Goal: Communication & Community: Answer question/provide support

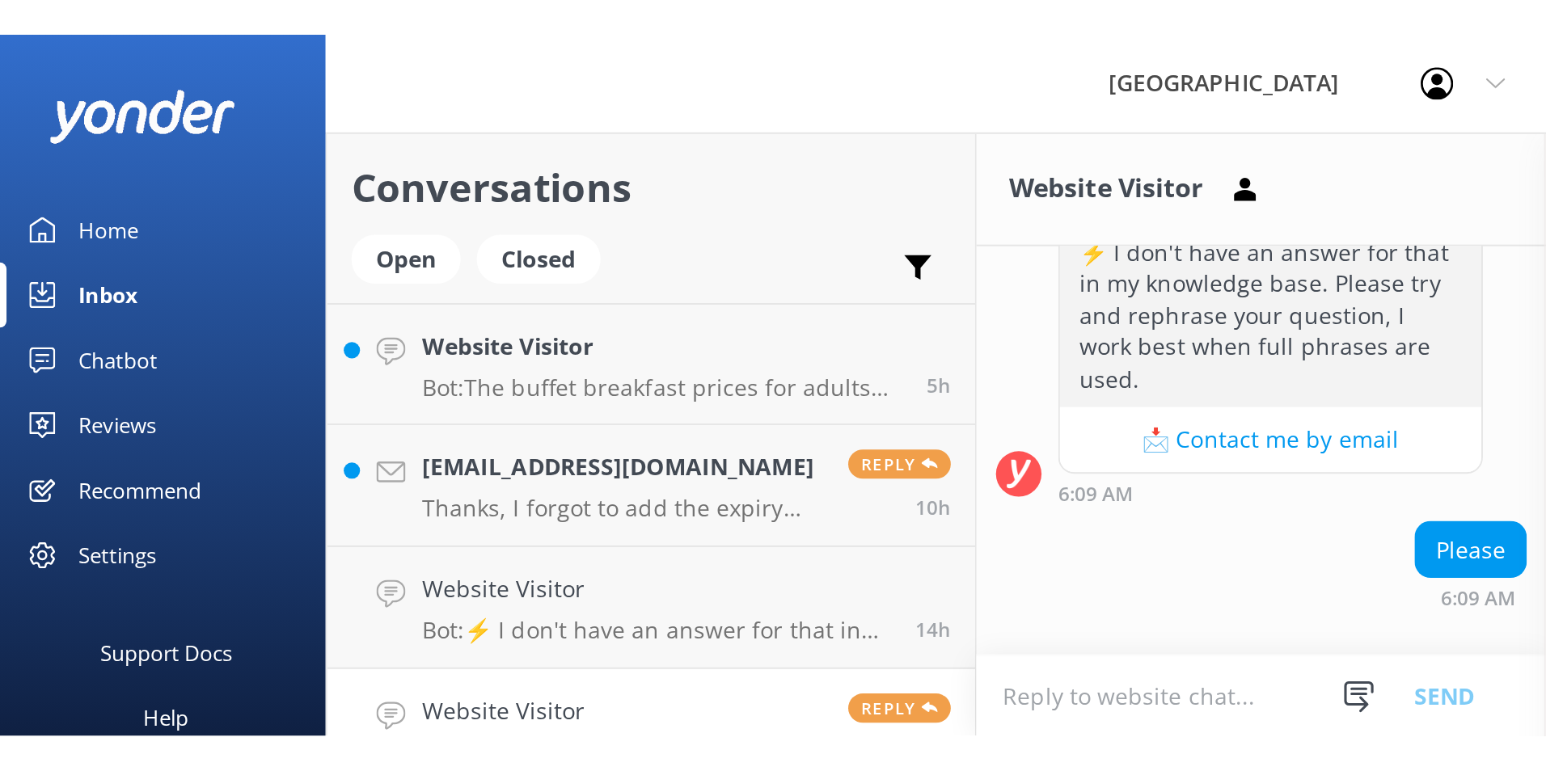
scroll to position [1882, 0]
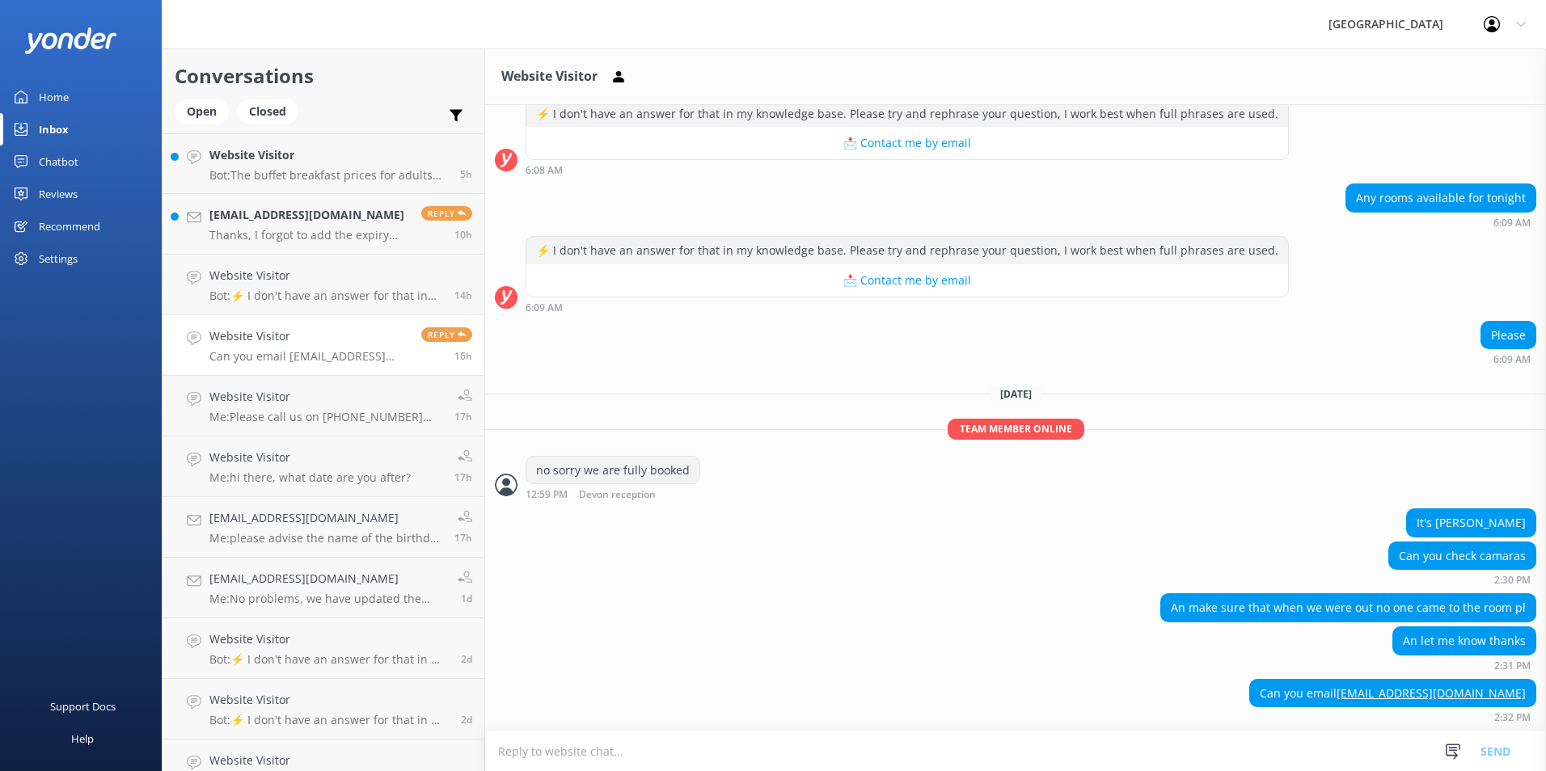
click at [630, 348] on textarea at bounding box center [1015, 752] width 1061 height 40
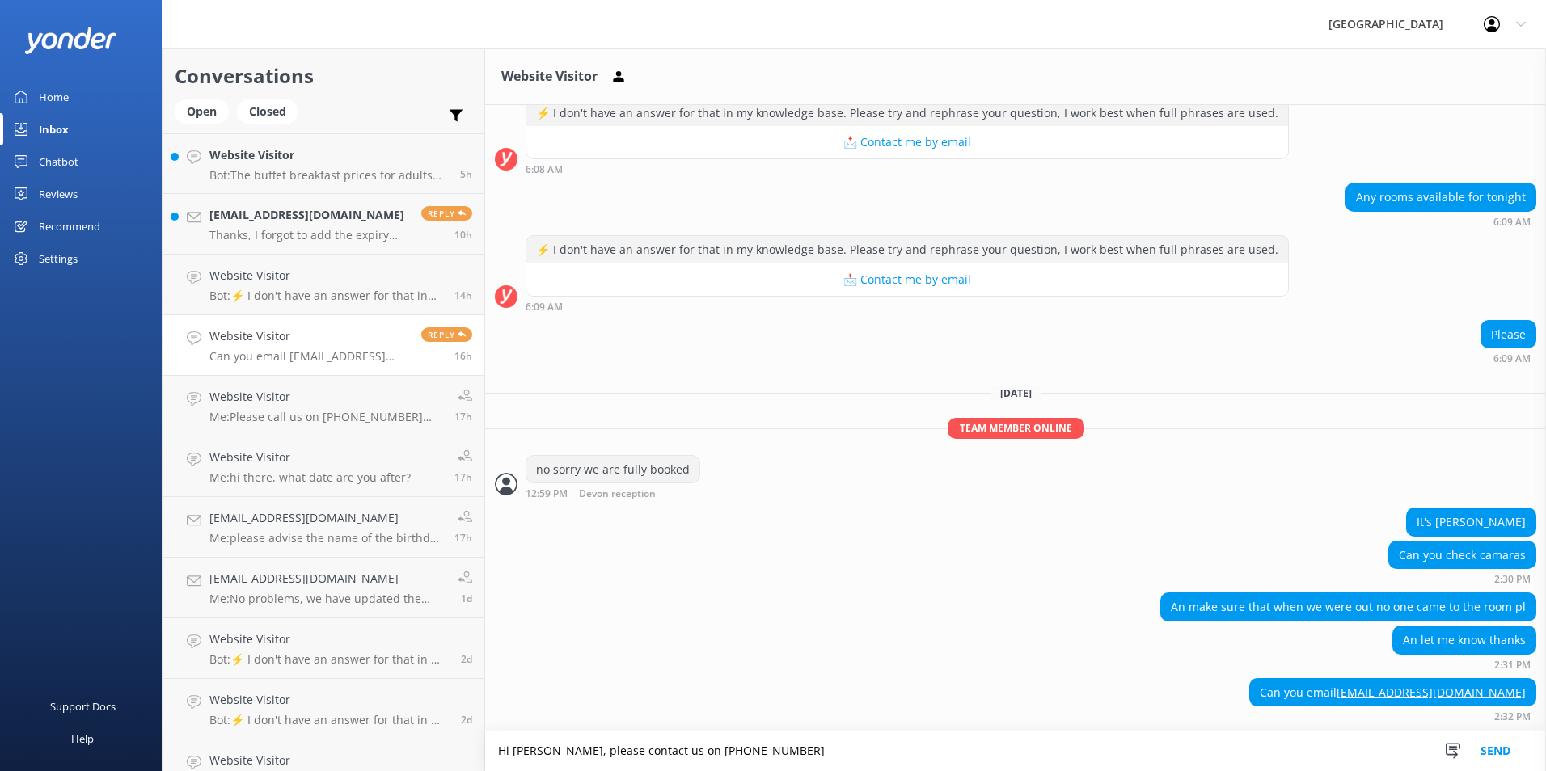
drag, startPoint x: 836, startPoint y: 756, endPoint x: 66, endPoint y: 746, distance: 770.8
click at [66, 348] on div "Devon Hotel Profile Settings Logout Home Inbox Chatbot Content Products Chat Lo…" at bounding box center [773, 410] width 1546 height 723
paste textarea "Please rest assured that no one can access your room while you're staying with …"
drag, startPoint x: 622, startPoint y: 752, endPoint x: 390, endPoint y: 757, distance: 232.1
click at [390, 348] on div "Conversations Open Closed Important Converted Assigned to me Unassigned Website…" at bounding box center [854, 410] width 1384 height 723
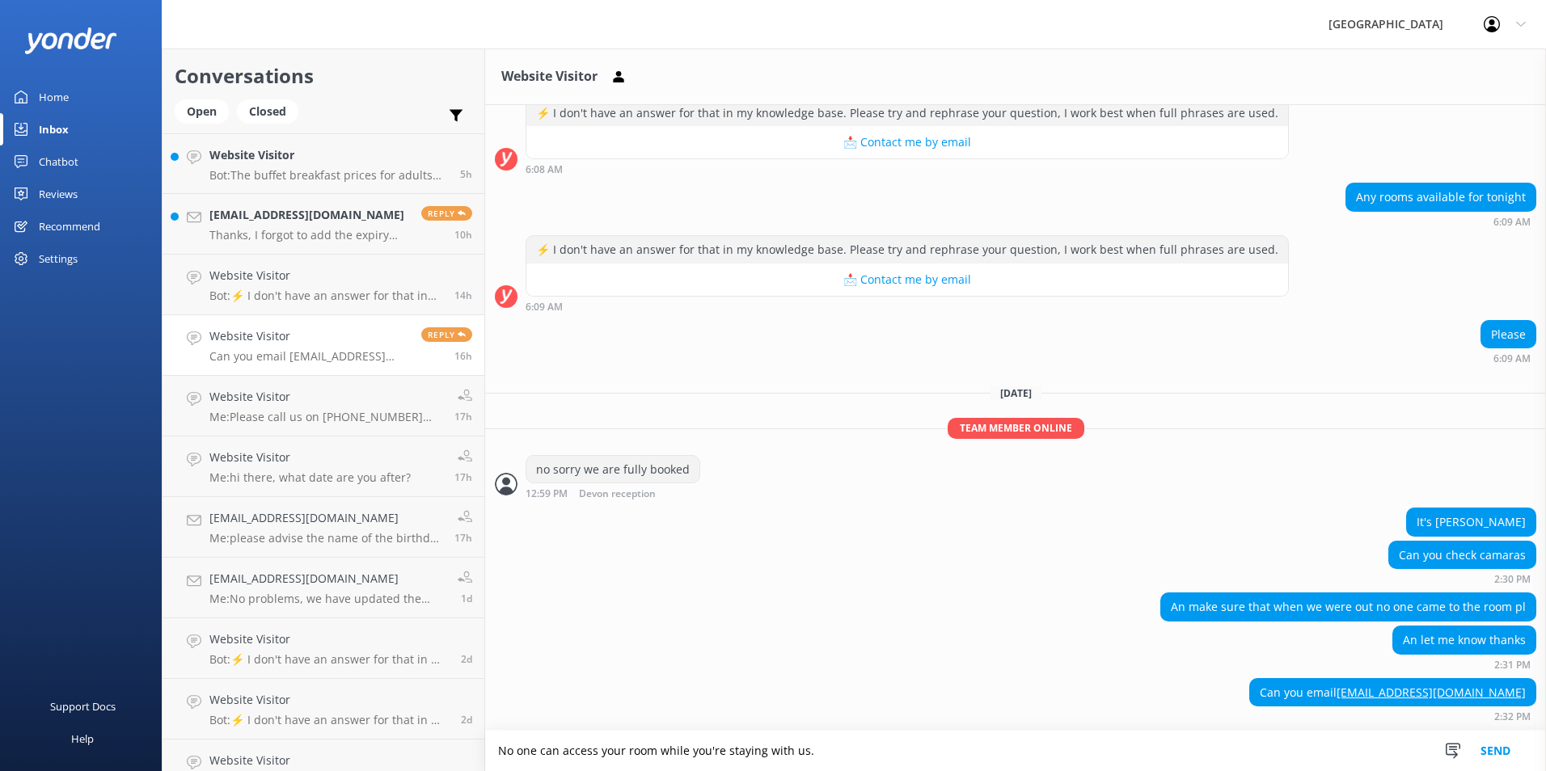
type textarea "No one can access your room while you're staying with us."
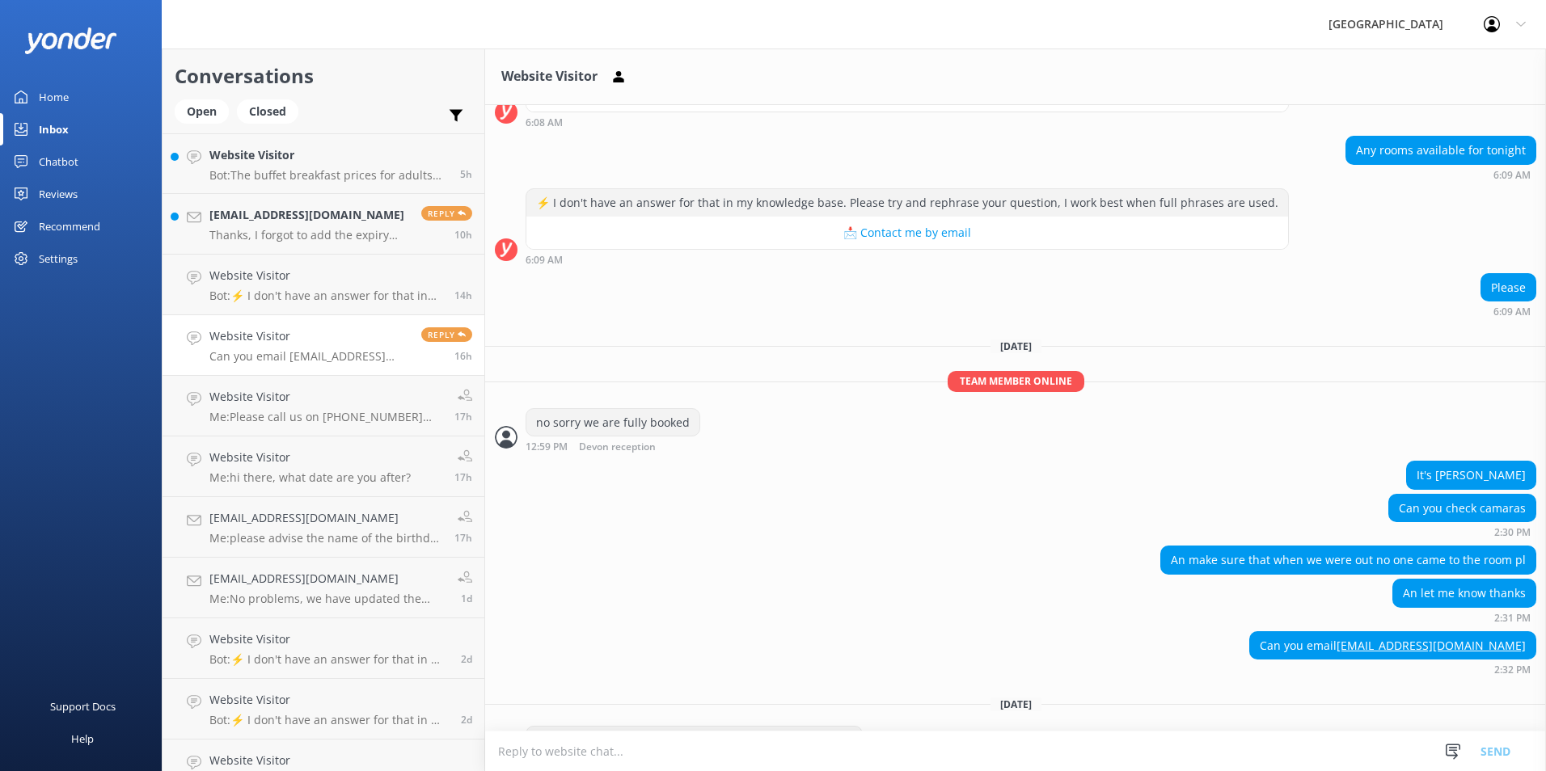
scroll to position [1976, 0]
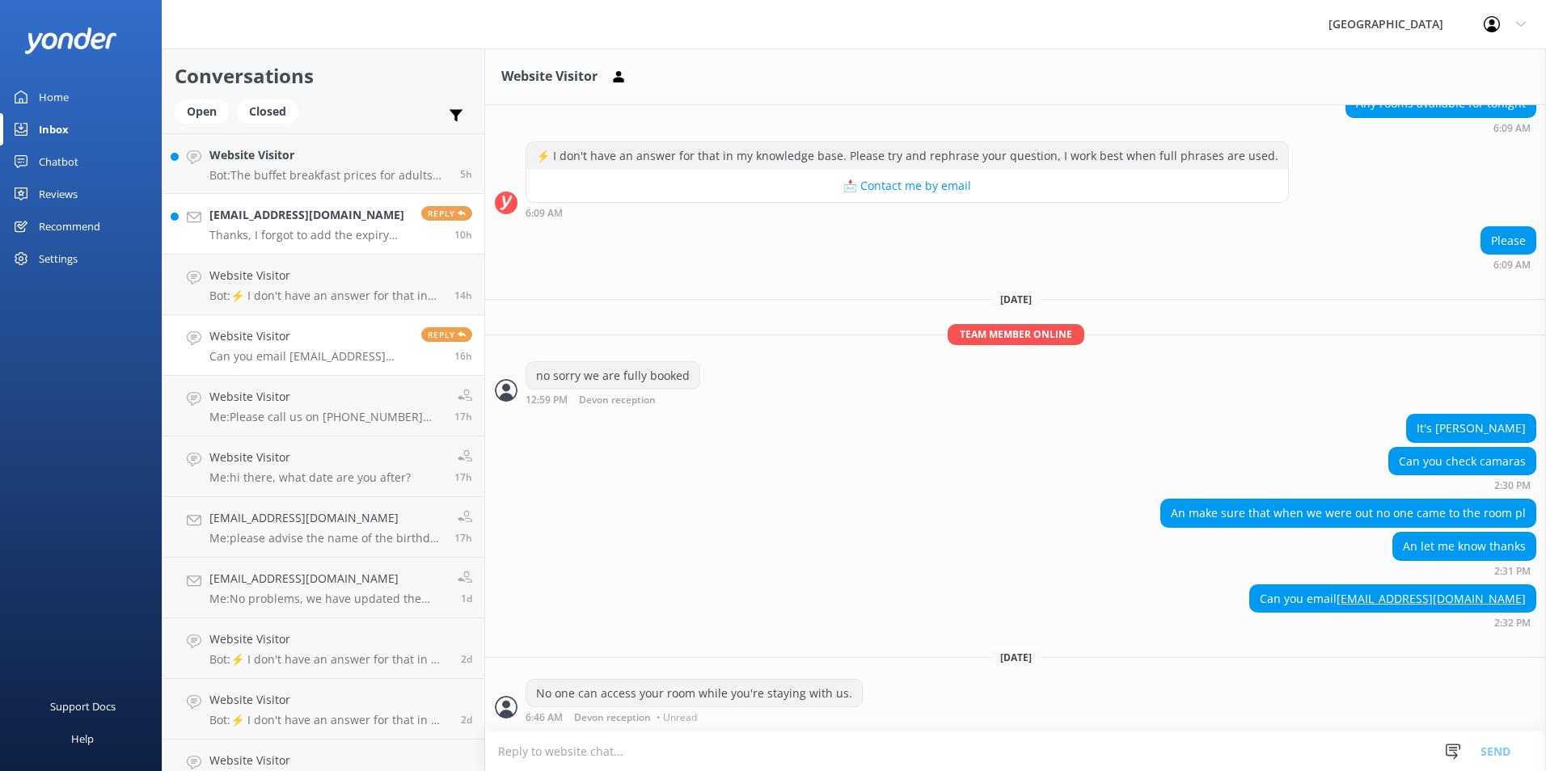
click at [278, 211] on h4 "[EMAIL_ADDRESS][DOMAIN_NAME]" at bounding box center [309, 215] width 200 height 18
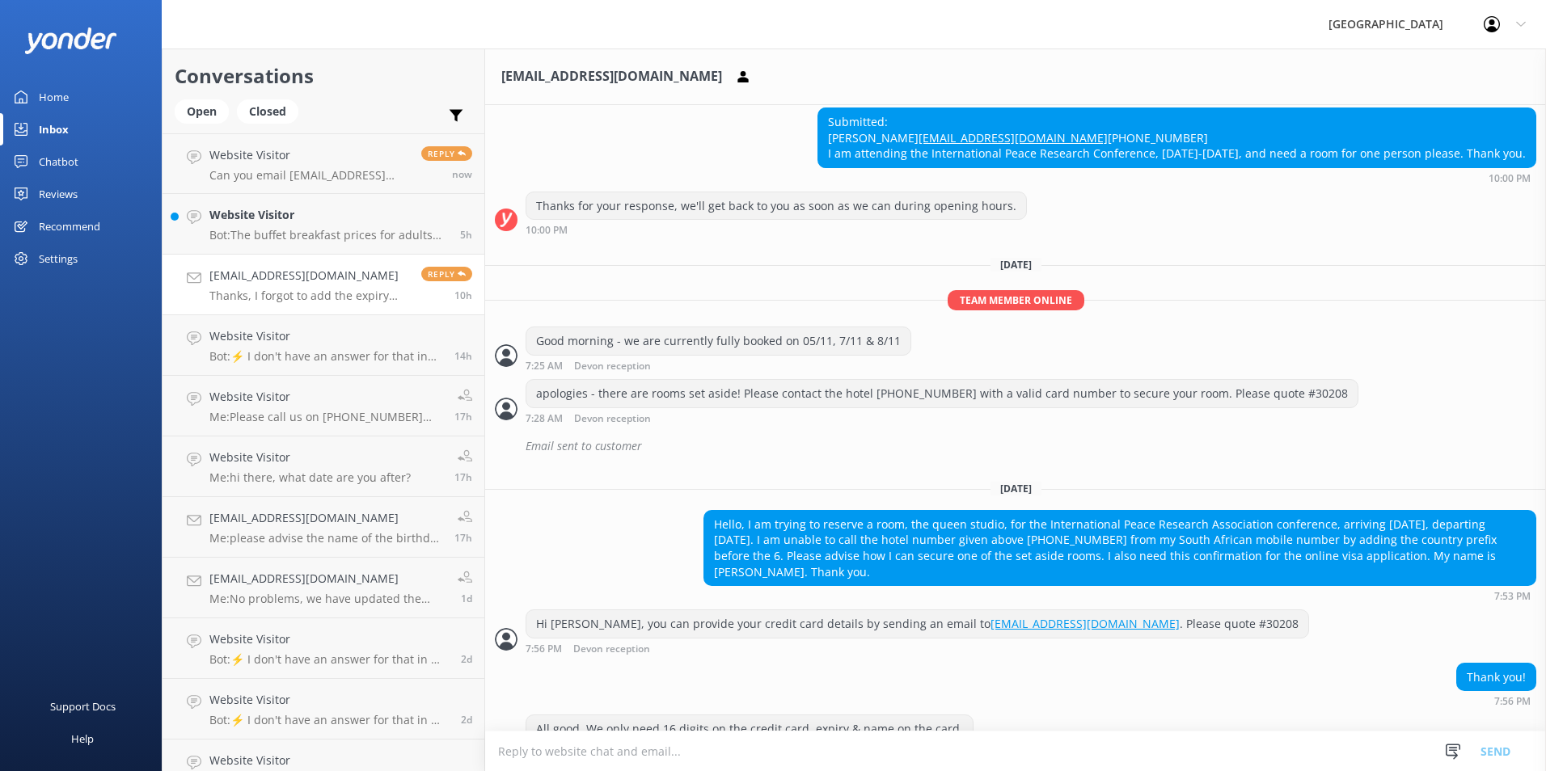
scroll to position [573, 0]
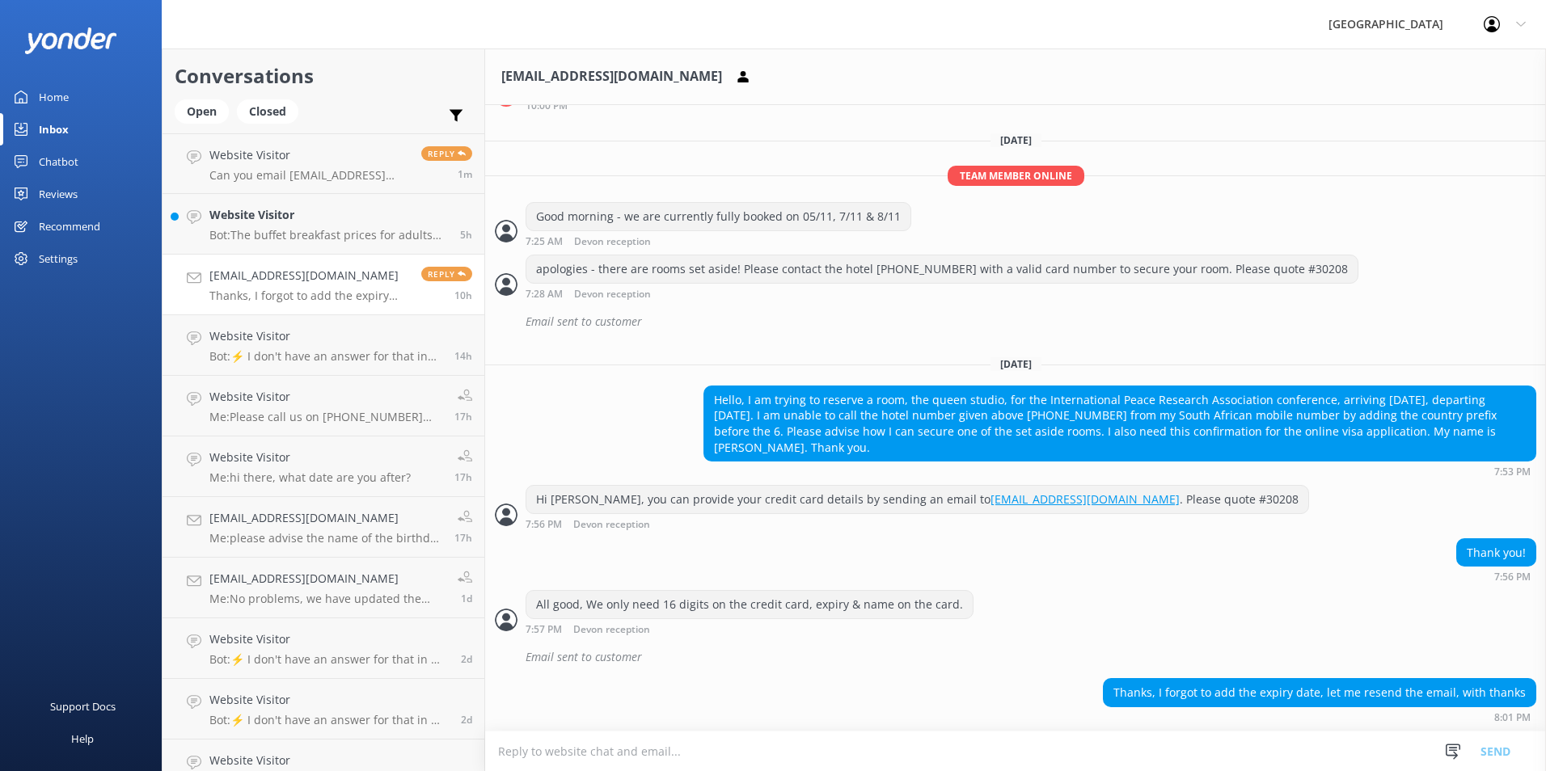
click at [309, 260] on link "[EMAIL_ADDRESS][DOMAIN_NAME] Thanks, I forgot to add the expiry date, let me re…" at bounding box center [324, 285] width 322 height 61
click at [313, 222] on h4 "Website Visitor" at bounding box center [328, 215] width 239 height 18
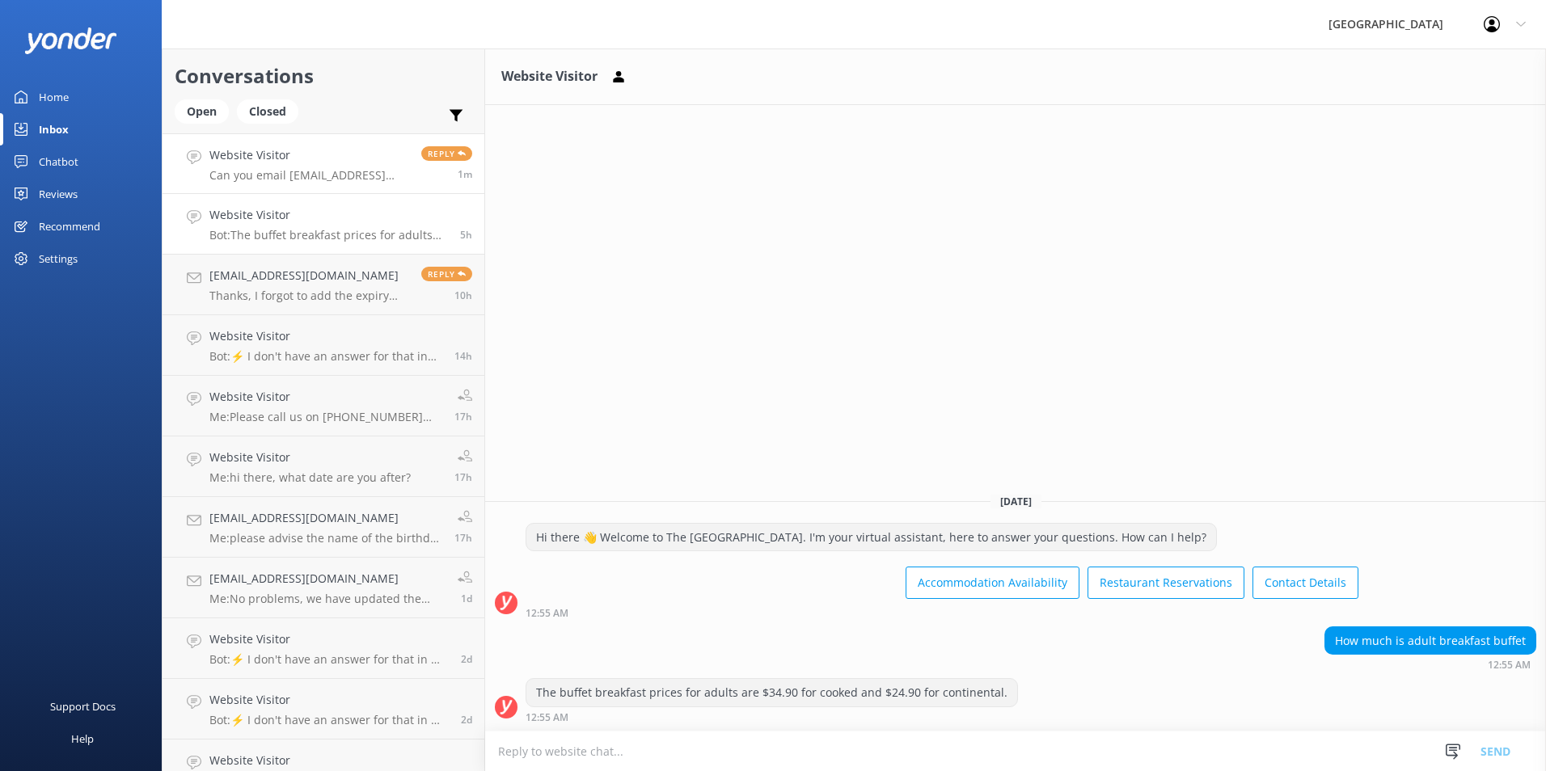
click at [315, 164] on h4 "Website Visitor" at bounding box center [309, 155] width 200 height 18
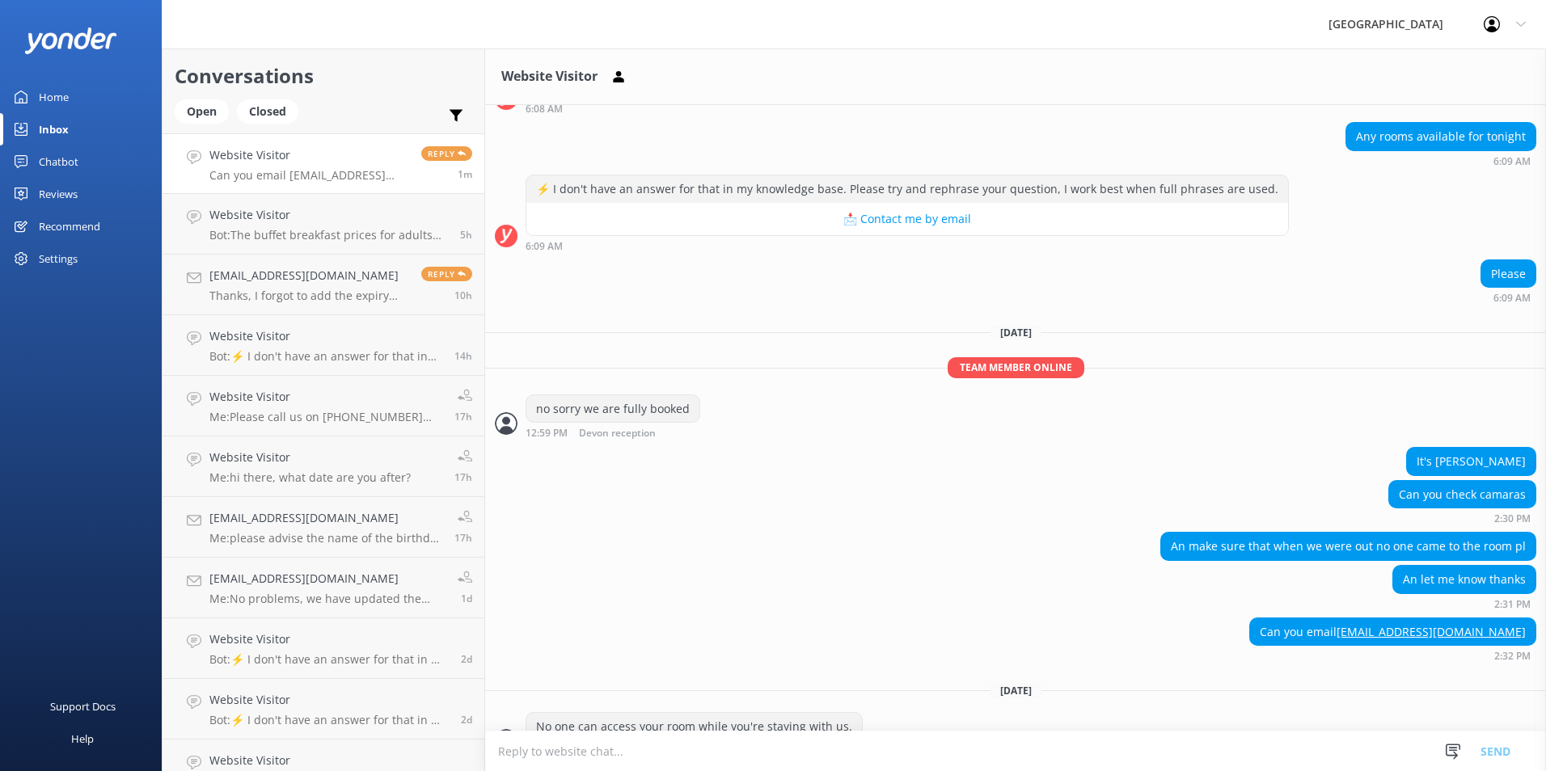
scroll to position [1976, 0]
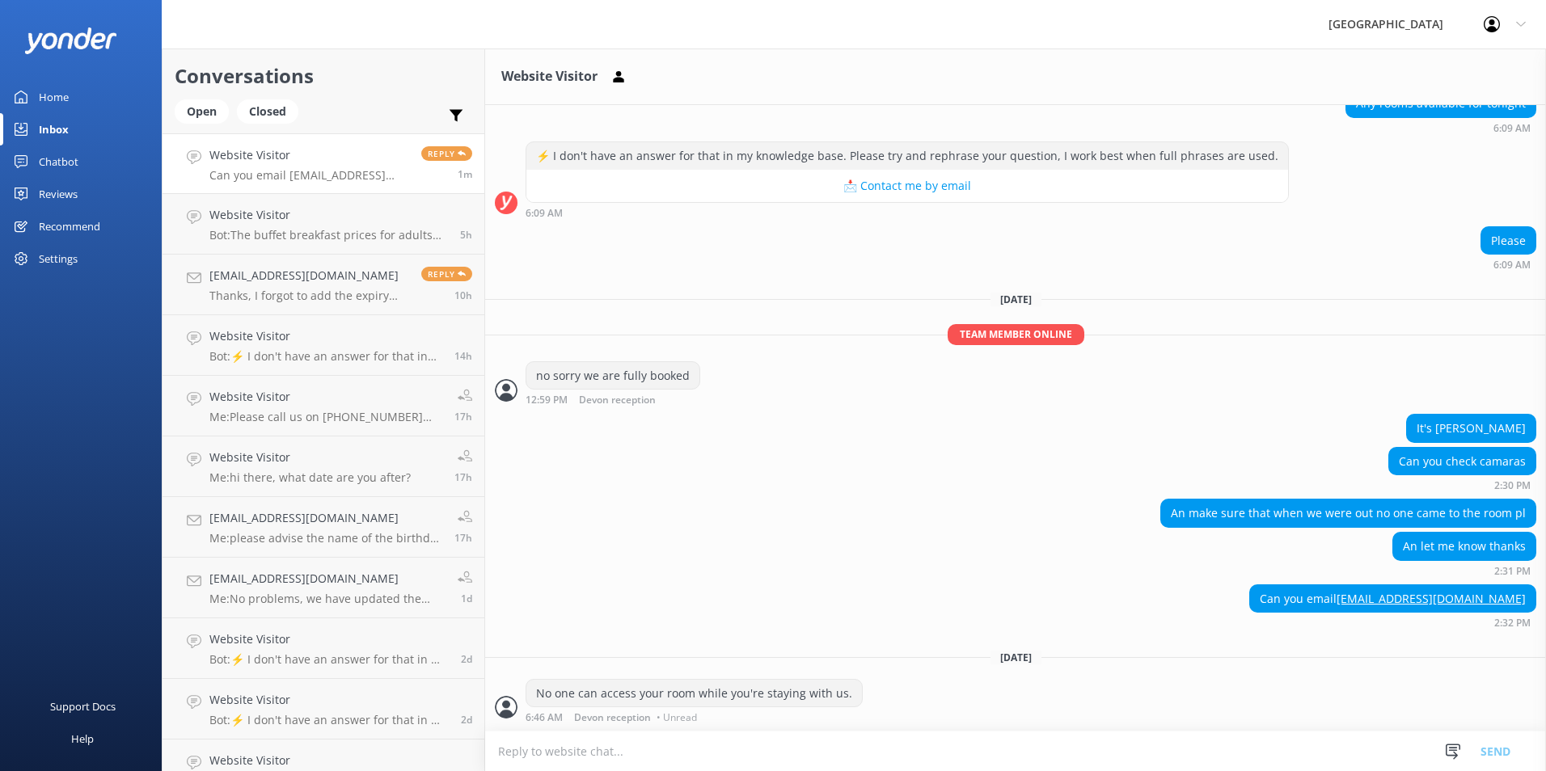
click at [315, 193] on link "Website Visitor Can you email [EMAIL_ADDRESS][DOMAIN_NAME] Reply 1m" at bounding box center [324, 163] width 322 height 61
click at [312, 231] on p "Bot: The buffet breakfast prices for adults are $34.90 for cooked and $24.90 fo…" at bounding box center [328, 235] width 239 height 15
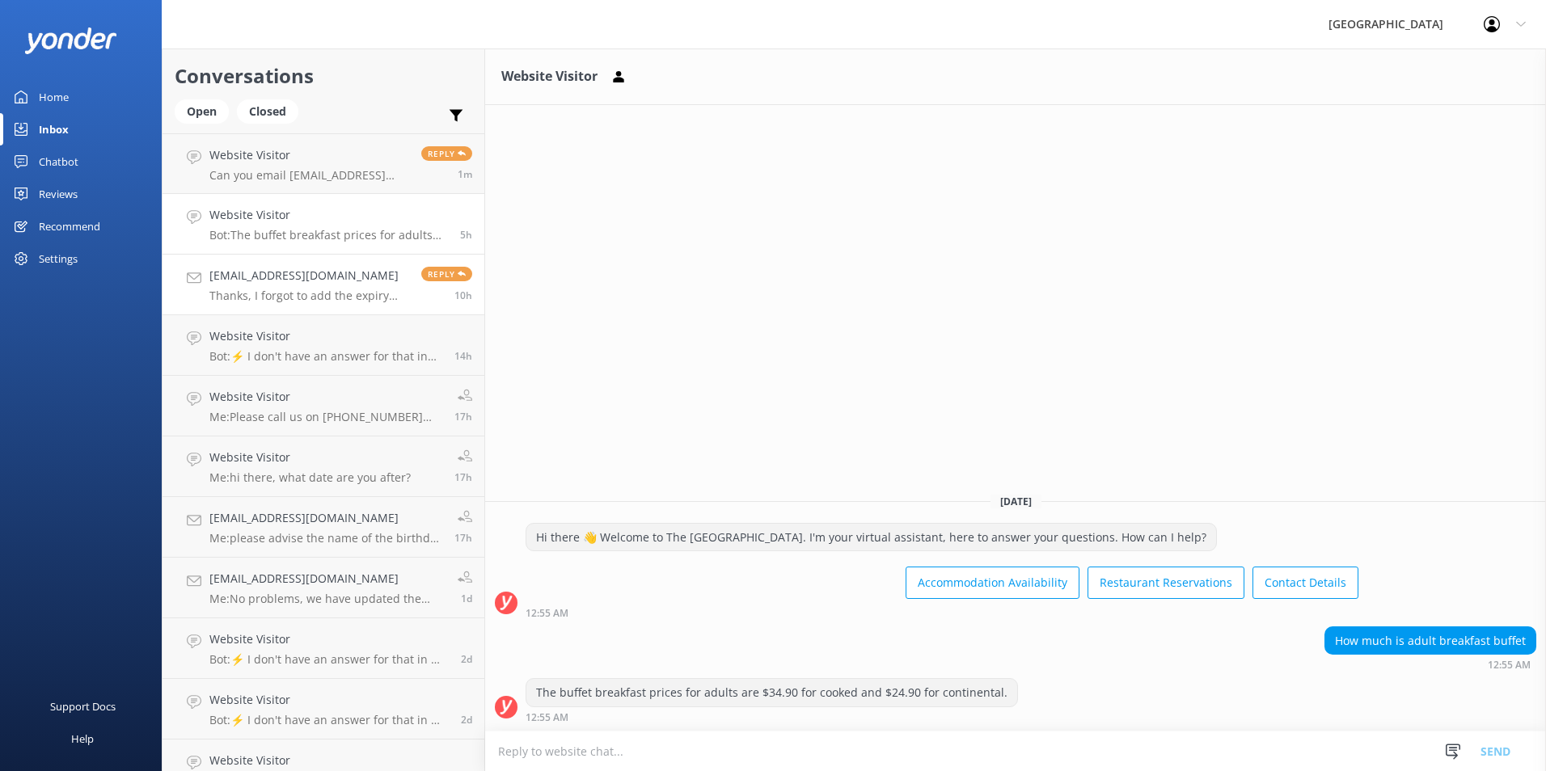
click at [308, 279] on h4 "[EMAIL_ADDRESS][DOMAIN_NAME]" at bounding box center [309, 276] width 200 height 18
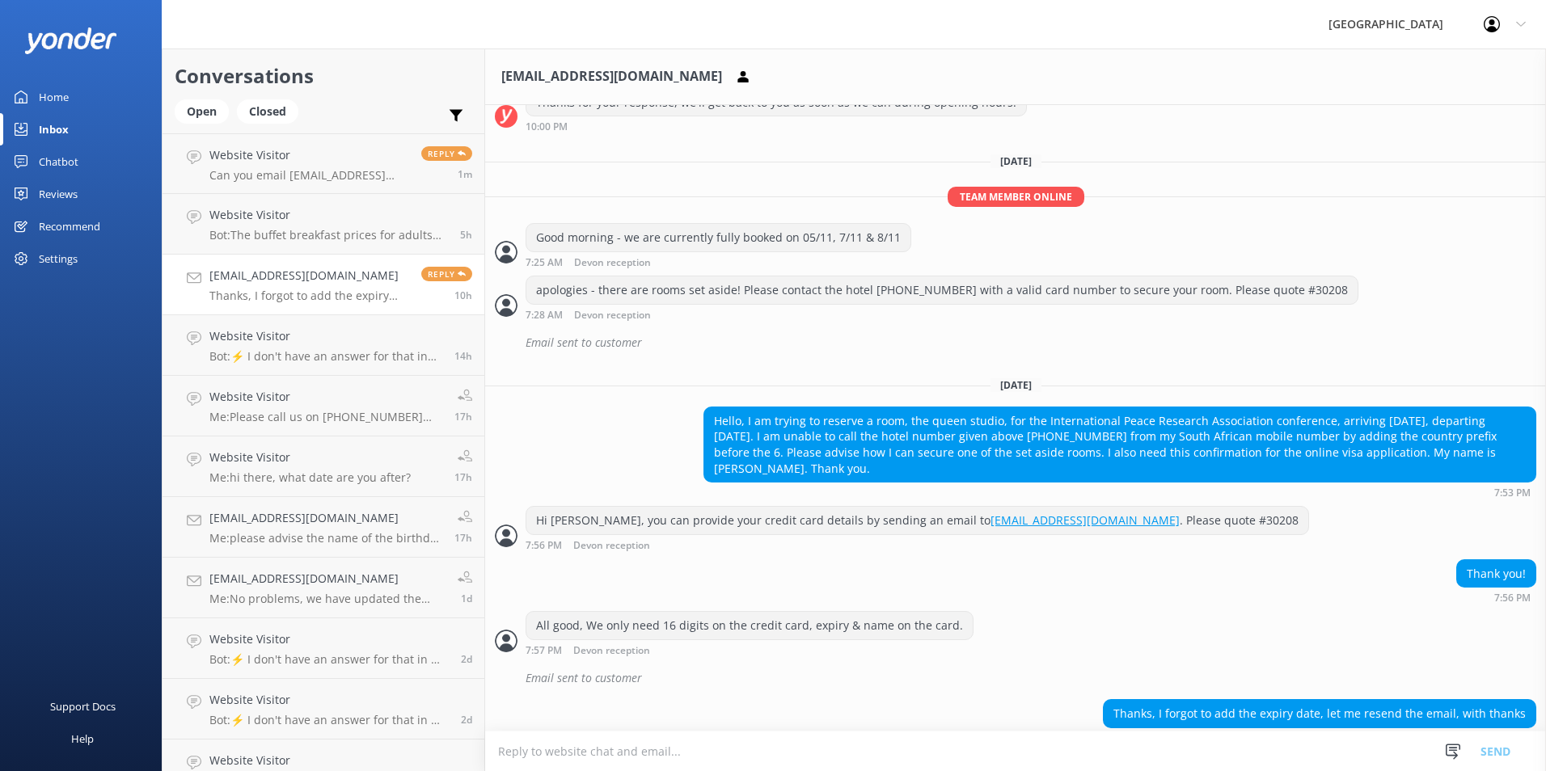
scroll to position [573, 0]
